Goal: Transaction & Acquisition: Purchase product/service

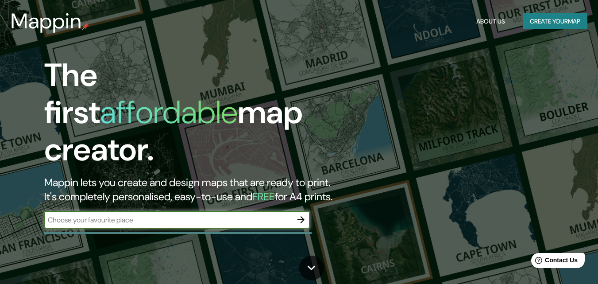
click at [149, 215] on input "text" at bounding box center [168, 220] width 248 height 10
click at [301, 214] on icon "button" at bounding box center [301, 219] width 11 height 11
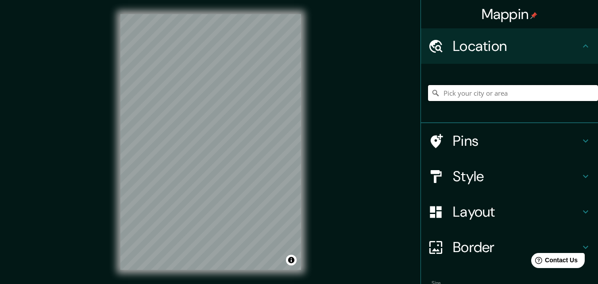
click at [467, 96] on input "Pick your city or area" at bounding box center [513, 93] width 170 height 16
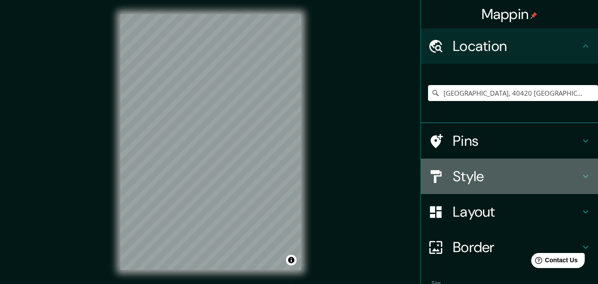
click at [573, 174] on h4 "Style" at bounding box center [517, 176] width 128 height 18
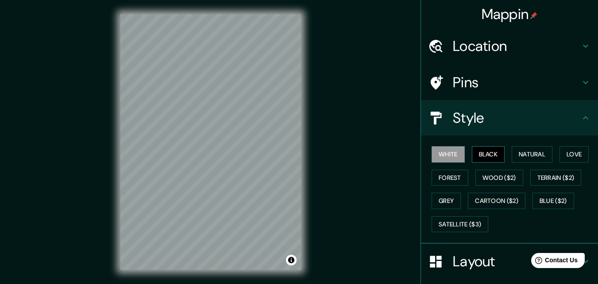
click at [489, 151] on button "Black" at bounding box center [488, 154] width 33 height 16
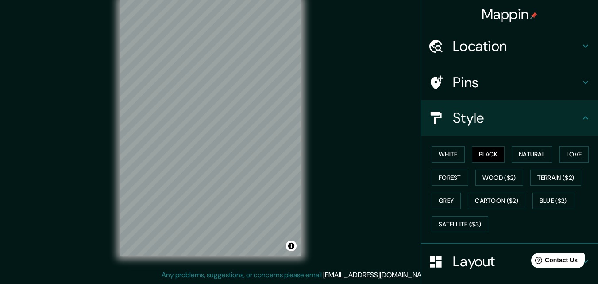
click at [572, 84] on h4 "Pins" at bounding box center [517, 83] width 128 height 18
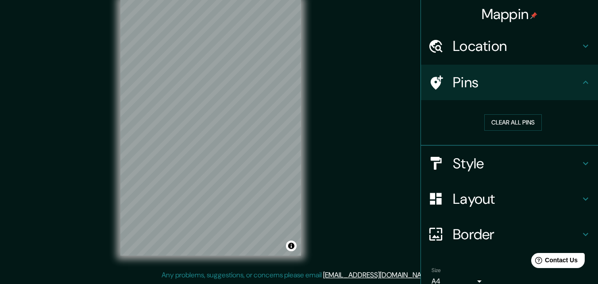
click at [488, 60] on div "Location" at bounding box center [509, 45] width 177 height 35
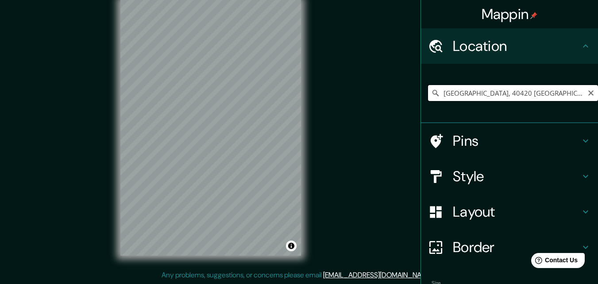
click at [562, 97] on input "[GEOGRAPHIC_DATA], 40420 [GEOGRAPHIC_DATA], [GEOGRAPHIC_DATA][PERSON_NAME], [GE…" at bounding box center [513, 93] width 170 height 16
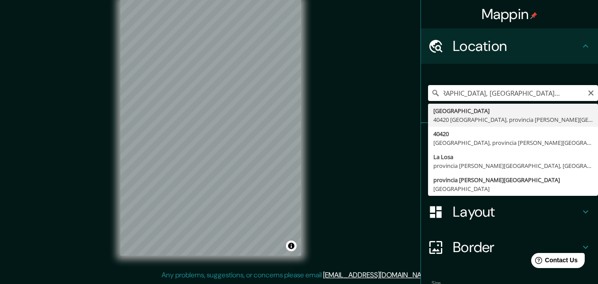
scroll to position [0, 0]
type input "C"
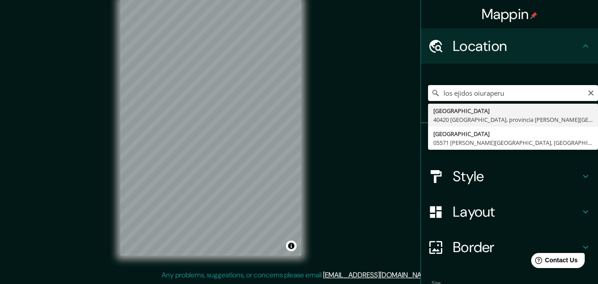
type input "[GEOGRAPHIC_DATA], 40420 [GEOGRAPHIC_DATA], [GEOGRAPHIC_DATA][PERSON_NAME], [GE…"
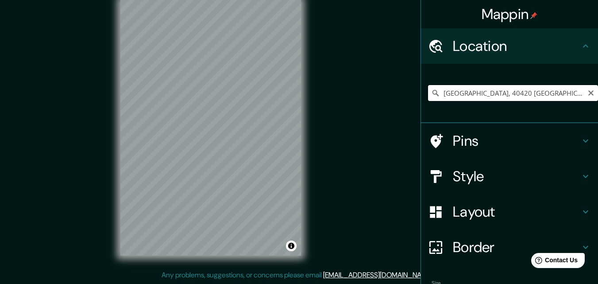
click at [517, 93] on input "[GEOGRAPHIC_DATA], 40420 [GEOGRAPHIC_DATA], [GEOGRAPHIC_DATA][PERSON_NAME], [GE…" at bounding box center [513, 93] width 170 height 16
click at [583, 97] on input "[GEOGRAPHIC_DATA], 40420 [GEOGRAPHIC_DATA], [GEOGRAPHIC_DATA][PERSON_NAME], [GE…" at bounding box center [513, 93] width 170 height 16
click at [588, 89] on button "Clear" at bounding box center [591, 92] width 7 height 8
click at [544, 91] on input "Pick your city or area" at bounding box center [513, 93] width 170 height 16
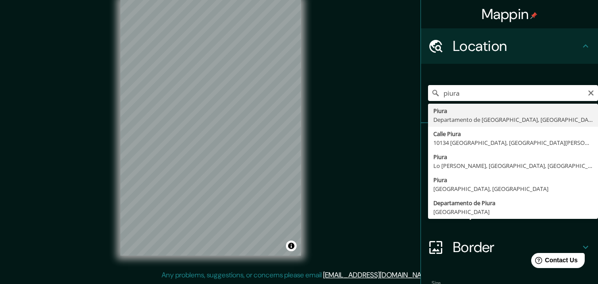
type input "Piura, [GEOGRAPHIC_DATA], [GEOGRAPHIC_DATA]"
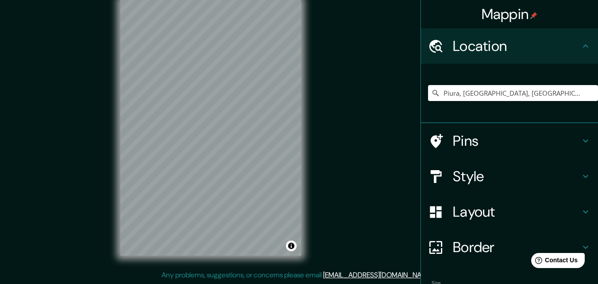
click at [556, 180] on h4 "Style" at bounding box center [517, 176] width 128 height 18
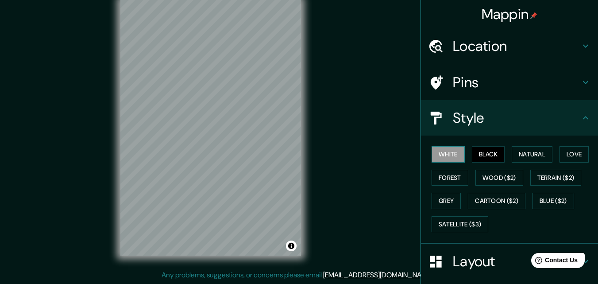
click at [446, 158] on button "White" at bounding box center [448, 154] width 33 height 16
click at [484, 155] on button "Black" at bounding box center [488, 154] width 33 height 16
click at [528, 151] on button "Natural" at bounding box center [532, 154] width 41 height 16
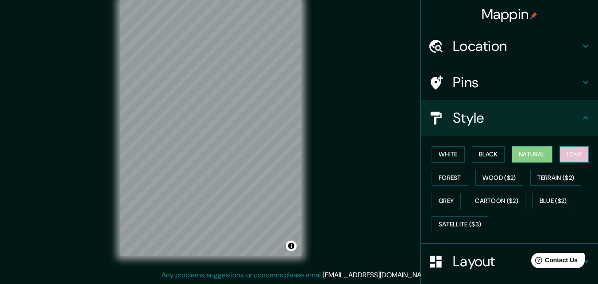
click at [574, 155] on button "Love" at bounding box center [574, 154] width 29 height 16
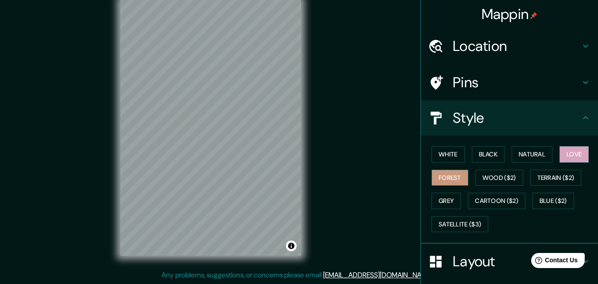
click at [448, 184] on button "Forest" at bounding box center [450, 178] width 37 height 16
click at [495, 182] on button "Wood ($2)" at bounding box center [500, 178] width 48 height 16
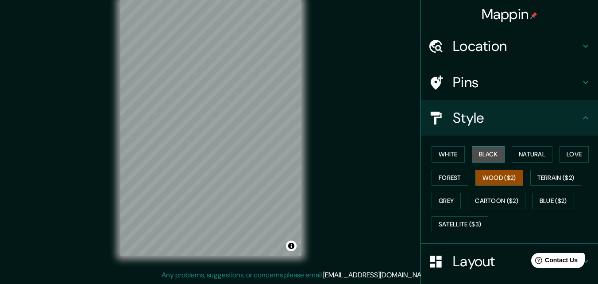
click at [487, 154] on button "Black" at bounding box center [488, 154] width 33 height 16
click at [477, 86] on h4 "Pins" at bounding box center [517, 83] width 128 height 18
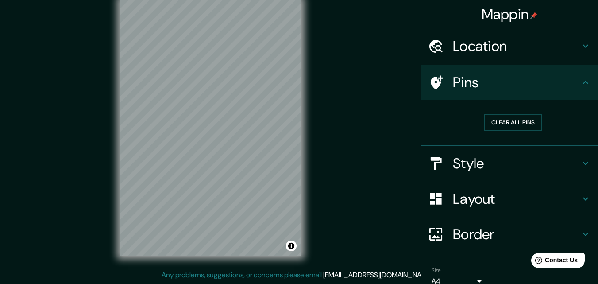
click at [477, 86] on h4 "Pins" at bounding box center [517, 83] width 128 height 18
click at [510, 126] on button "Clear all pins" at bounding box center [513, 122] width 58 height 16
click at [506, 117] on button "Clear all pins" at bounding box center [513, 122] width 58 height 16
click at [582, 78] on icon at bounding box center [586, 82] width 11 height 11
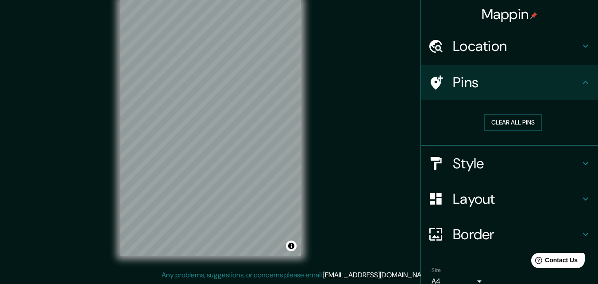
click at [581, 78] on icon at bounding box center [586, 82] width 11 height 11
click at [433, 81] on icon at bounding box center [435, 82] width 15 height 15
click at [484, 115] on button "Clear all pins" at bounding box center [513, 122] width 58 height 16
click at [483, 199] on h4 "Layout" at bounding box center [517, 199] width 128 height 18
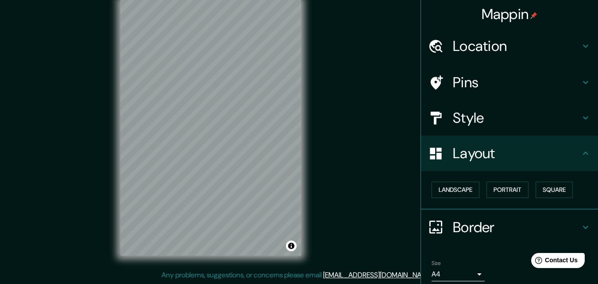
click at [524, 233] on h4 "Border" at bounding box center [517, 227] width 128 height 18
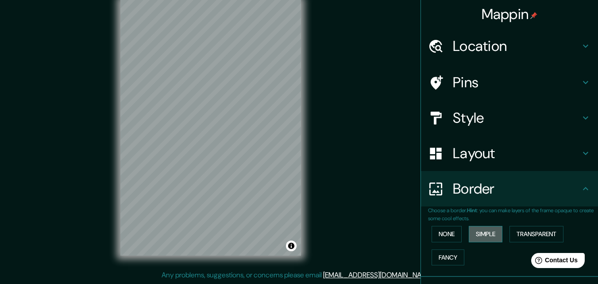
click at [486, 231] on button "Simple" at bounding box center [486, 234] width 34 height 16
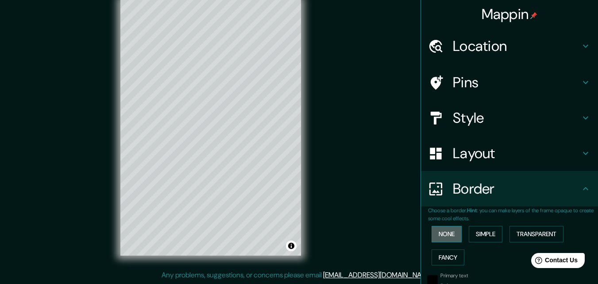
click at [444, 236] on button "None" at bounding box center [447, 234] width 30 height 16
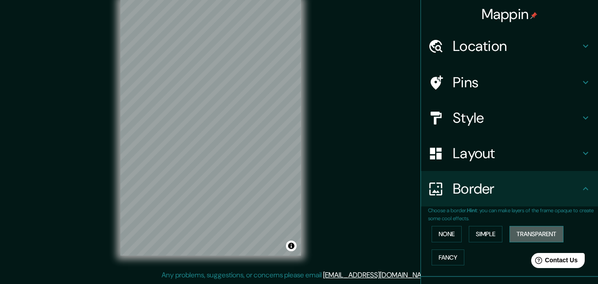
click at [547, 232] on button "Transparent" at bounding box center [537, 234] width 54 height 16
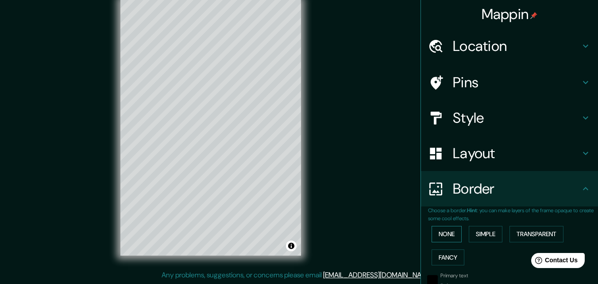
click at [444, 232] on button "None" at bounding box center [447, 234] width 30 height 16
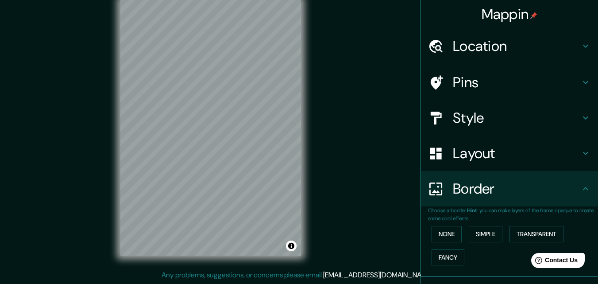
click at [447, 248] on div "None Simple Transparent Fancy" at bounding box center [513, 245] width 170 height 46
click at [450, 259] on button "Fancy" at bounding box center [448, 257] width 33 height 16
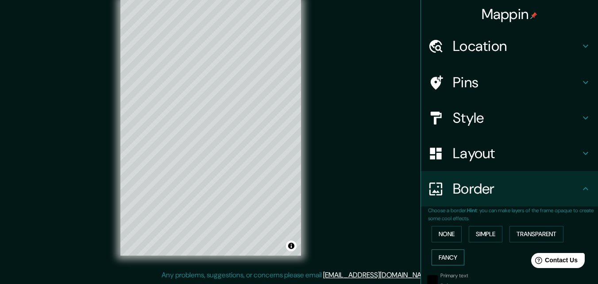
click at [450, 259] on button "Fancy" at bounding box center [448, 257] width 33 height 16
type input "163"
type input "33"
type input "16"
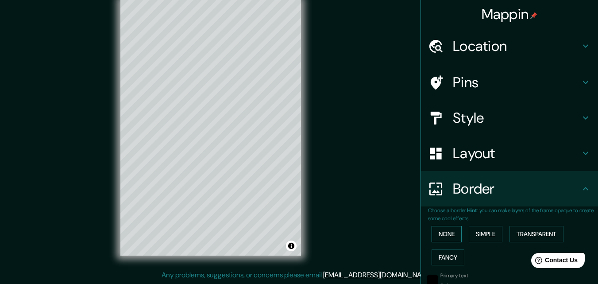
click at [448, 233] on button "None" at bounding box center [447, 234] width 30 height 16
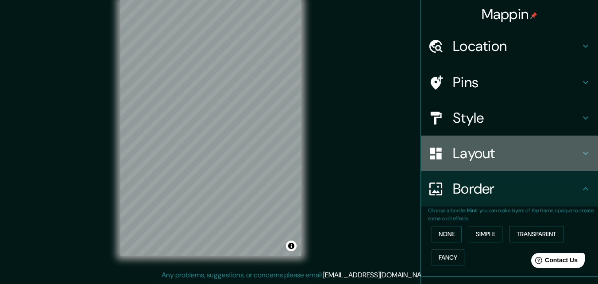
click at [462, 154] on h4 "Layout" at bounding box center [517, 153] width 128 height 18
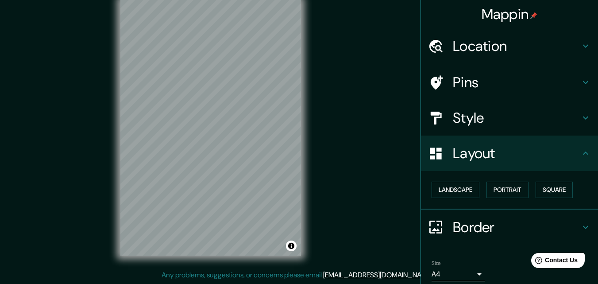
click at [447, 198] on div "Landscape [GEOGRAPHIC_DATA]" at bounding box center [513, 189] width 170 height 23
click at [449, 193] on button "Landscape" at bounding box center [456, 190] width 48 height 16
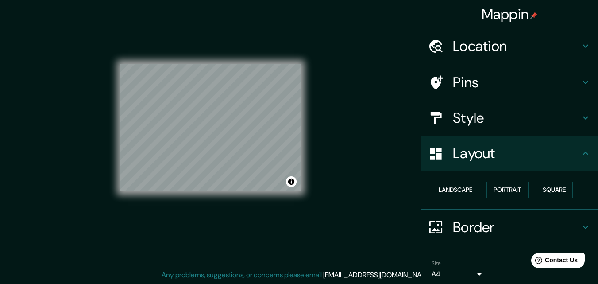
click at [447, 193] on button "Landscape" at bounding box center [456, 190] width 48 height 16
click at [498, 194] on button "Portrait" at bounding box center [508, 190] width 42 height 16
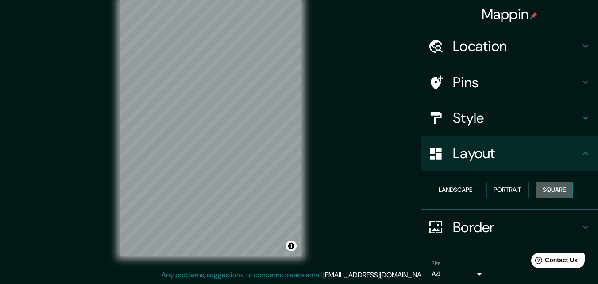
click at [541, 194] on button "Square" at bounding box center [554, 190] width 37 height 16
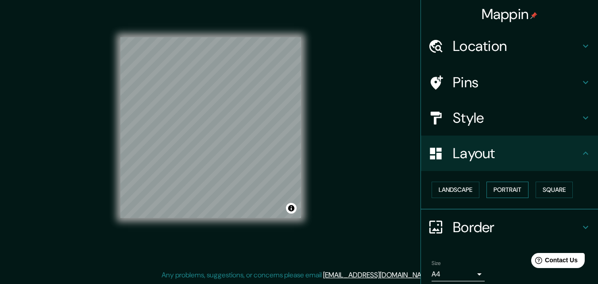
click at [493, 193] on button "Portrait" at bounding box center [508, 190] width 42 height 16
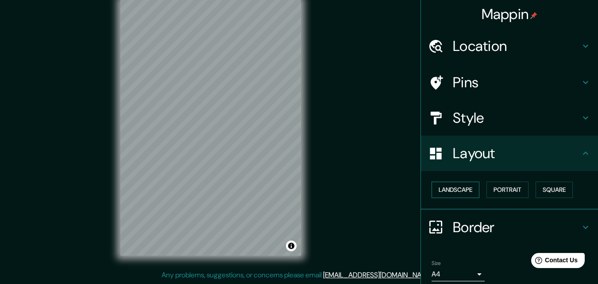
click at [459, 192] on button "Landscape" at bounding box center [456, 190] width 48 height 16
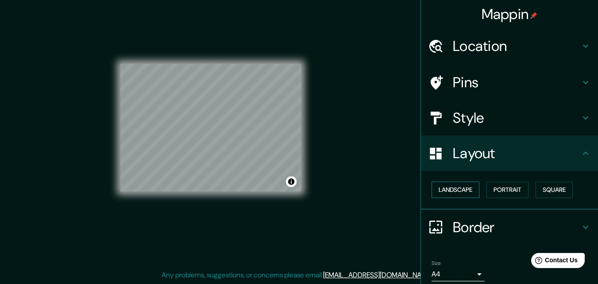
click at [459, 192] on button "Landscape" at bounding box center [456, 190] width 48 height 16
click at [501, 189] on button "Portrait" at bounding box center [508, 190] width 42 height 16
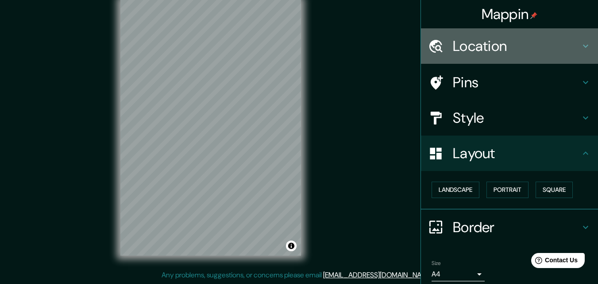
click at [472, 46] on h4 "Location" at bounding box center [517, 46] width 128 height 18
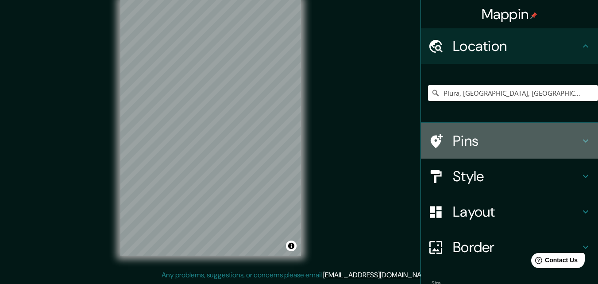
drag, startPoint x: 574, startPoint y: 134, endPoint x: 581, endPoint y: 136, distance: 7.4
click at [581, 137] on div "Pins" at bounding box center [509, 140] width 177 height 35
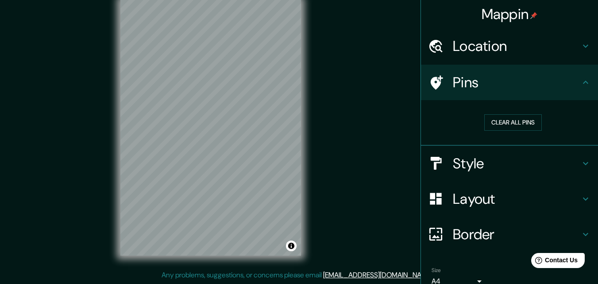
click at [496, 158] on h4 "Style" at bounding box center [517, 164] width 128 height 18
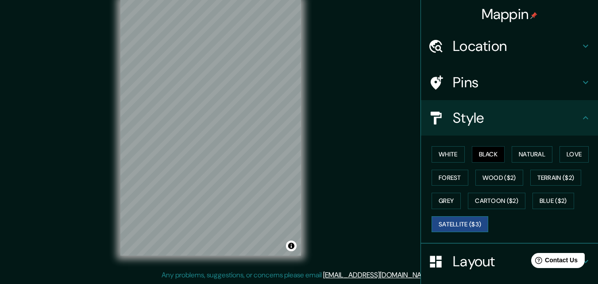
click at [459, 220] on button "Satellite ($3)" at bounding box center [460, 224] width 57 height 16
click at [494, 149] on button "Black" at bounding box center [488, 154] width 33 height 16
click at [454, 221] on button "Satellite ($3)" at bounding box center [460, 224] width 57 height 16
click at [476, 151] on button "Black" at bounding box center [488, 154] width 33 height 16
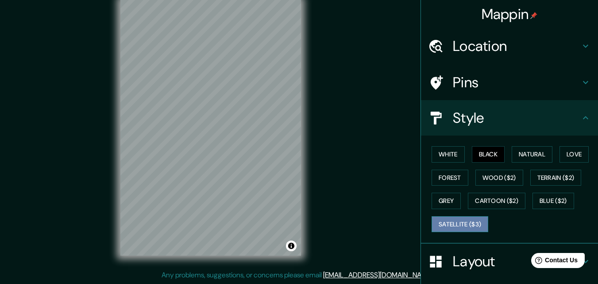
click at [454, 220] on button "Satellite ($3)" at bounding box center [460, 224] width 57 height 16
click at [478, 158] on button "Black" at bounding box center [488, 154] width 33 height 16
click at [460, 222] on button "Satellite ($3)" at bounding box center [460, 224] width 57 height 16
click at [490, 154] on button "Black" at bounding box center [488, 154] width 33 height 16
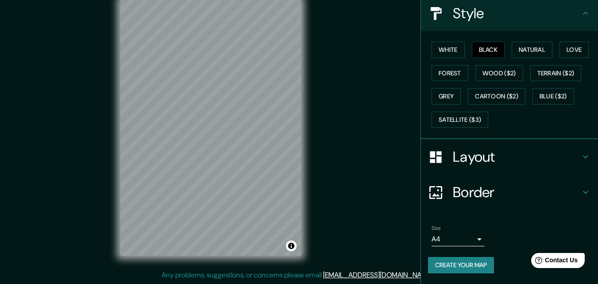
click at [444, 187] on div at bounding box center [440, 192] width 25 height 15
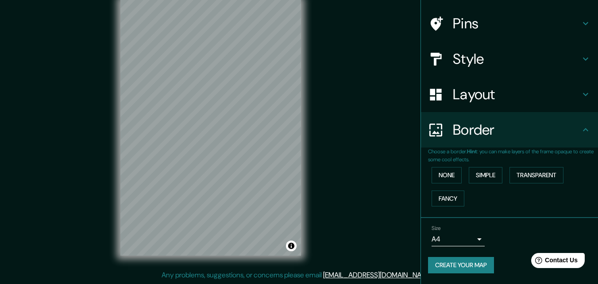
scroll to position [59, 0]
click at [472, 232] on body "Mappin Location [GEOGRAPHIC_DATA], [GEOGRAPHIC_DATA], [GEOGRAPHIC_DATA] Pins St…" at bounding box center [299, 128] width 598 height 284
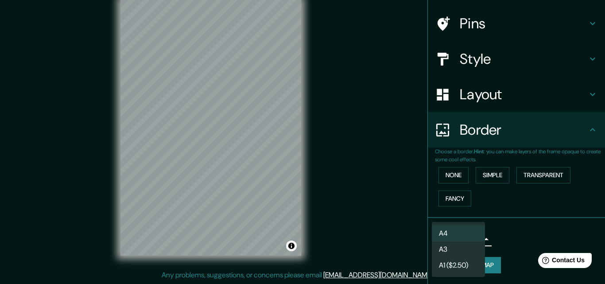
click at [465, 244] on li "A3" at bounding box center [458, 249] width 53 height 16
type input "a4"
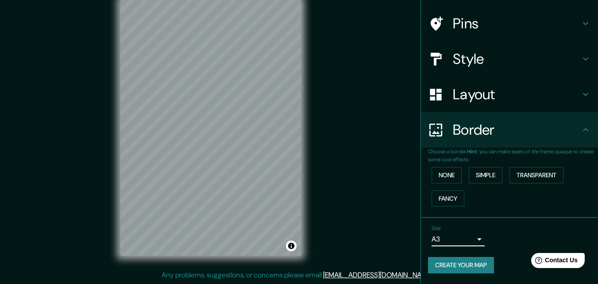
click at [458, 264] on button "Create your map" at bounding box center [461, 265] width 66 height 16
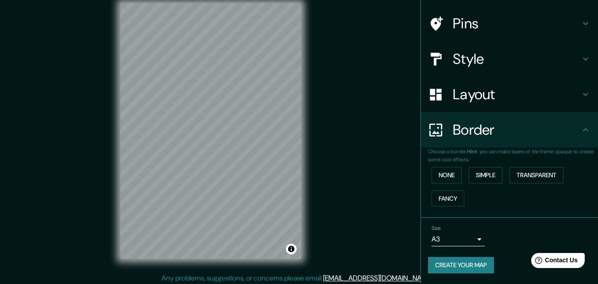
scroll to position [14, 0]
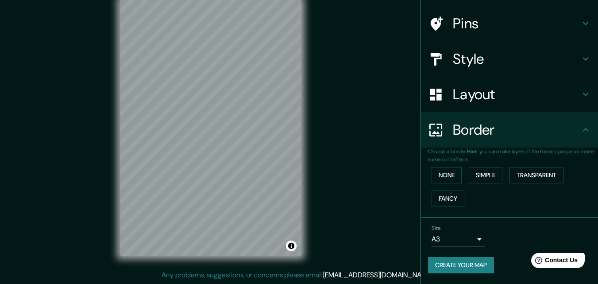
click at [468, 268] on button "Create your map" at bounding box center [461, 265] width 66 height 16
click at [372, 271] on link "[EMAIL_ADDRESS][DOMAIN_NAME]" at bounding box center [377, 274] width 109 height 9
click at [472, 258] on button "Create your map" at bounding box center [461, 265] width 66 height 16
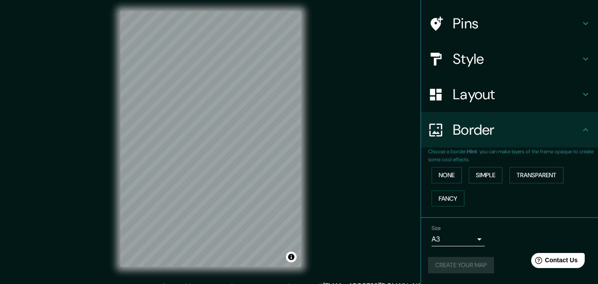
scroll to position [0, 0]
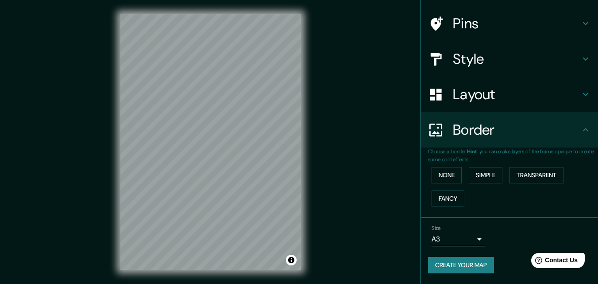
click at [334, 232] on div "Mappin Location [GEOGRAPHIC_DATA], [GEOGRAPHIC_DATA], [GEOGRAPHIC_DATA] Pins St…" at bounding box center [299, 149] width 598 height 298
